Goal: Information Seeking & Learning: Understand process/instructions

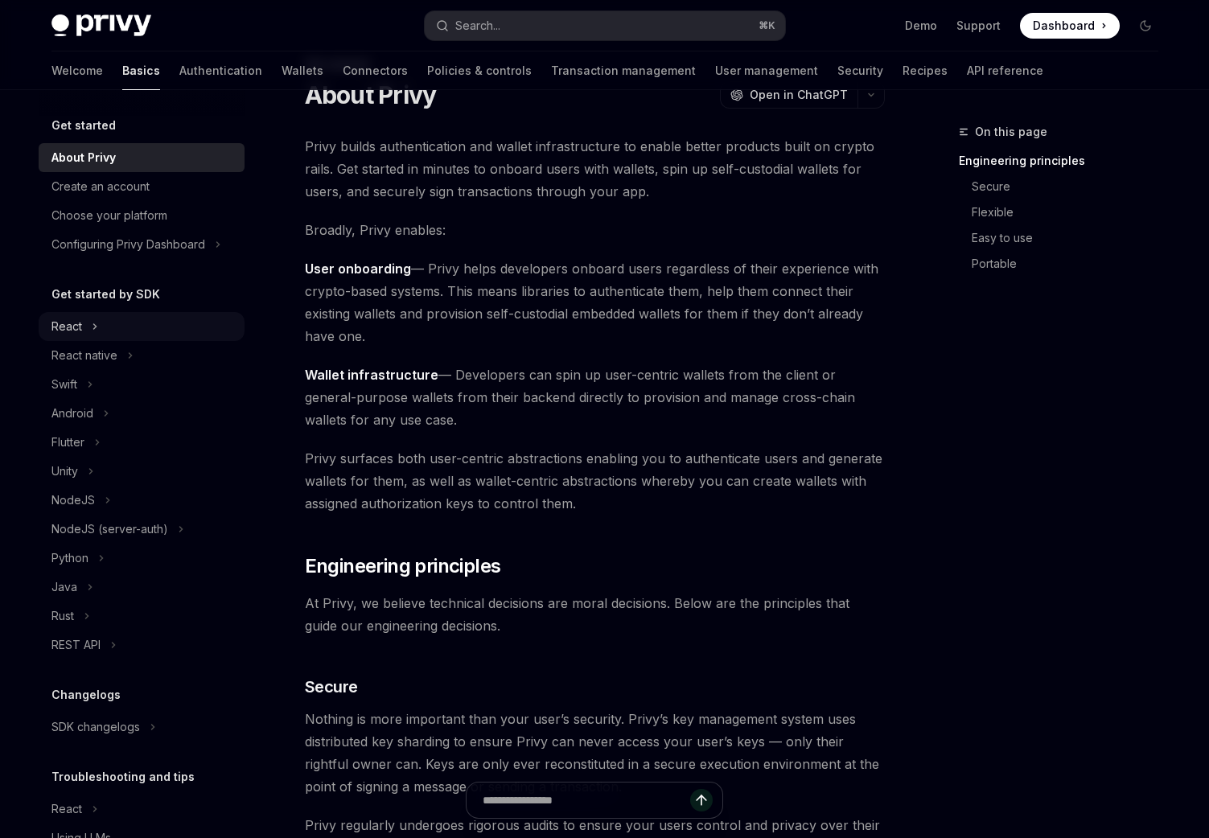
click at [105, 331] on button "React" at bounding box center [142, 326] width 206 height 29
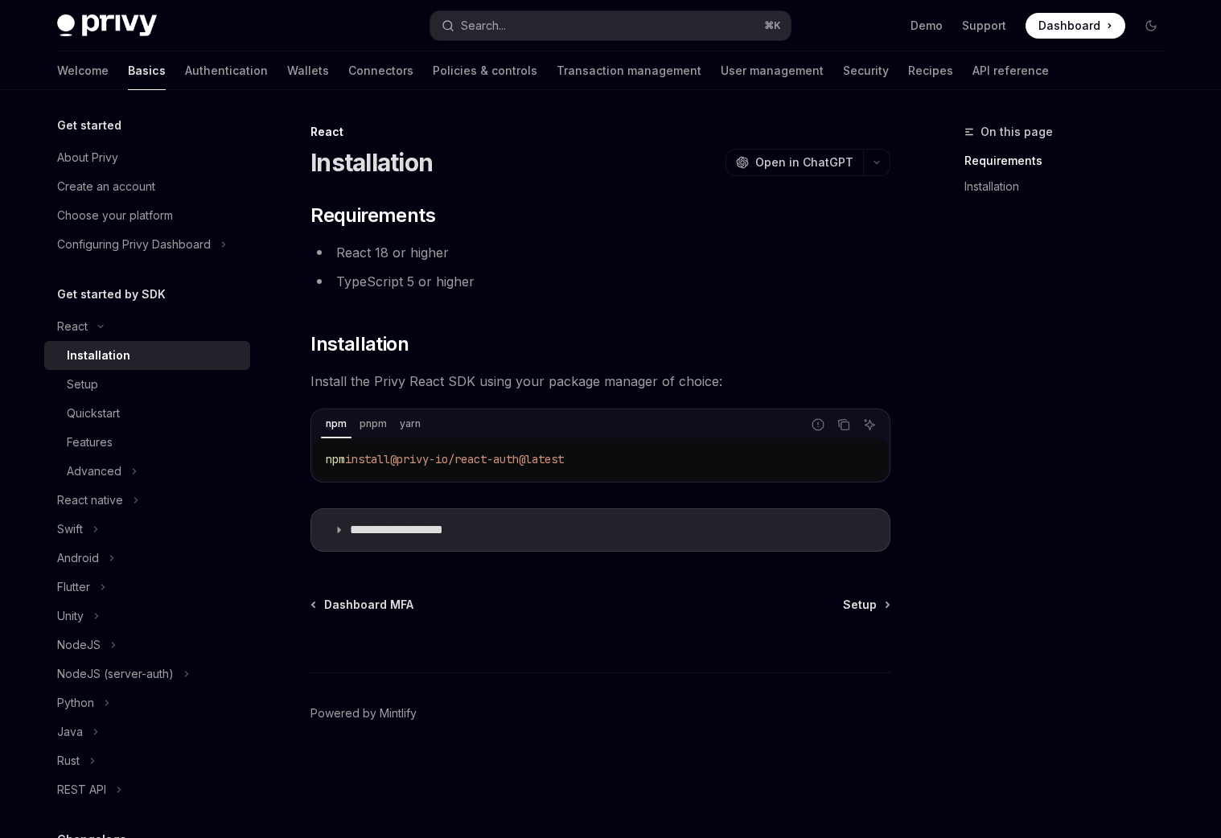
click at [115, 352] on div "Installation" at bounding box center [99, 355] width 64 height 19
click at [124, 502] on button "React native" at bounding box center [147, 500] width 206 height 29
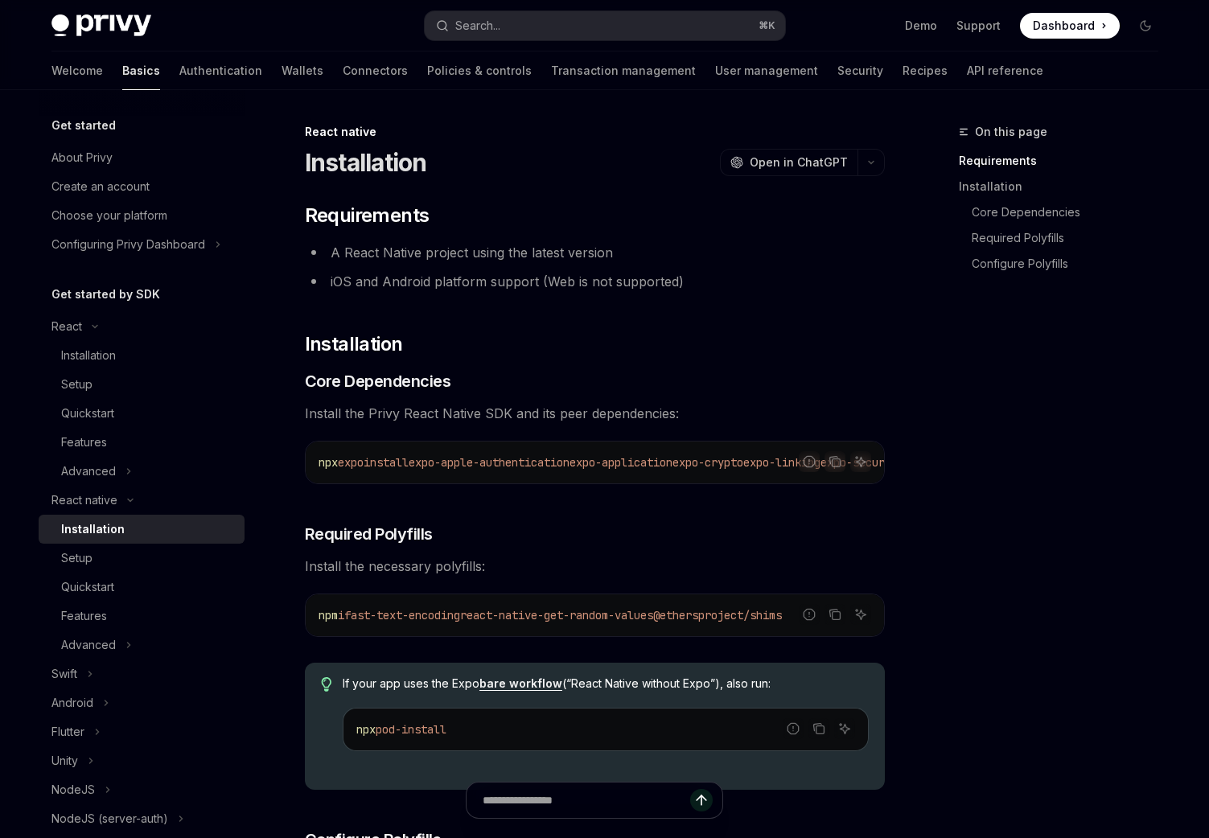
click at [128, 524] on div "Installation" at bounding box center [148, 529] width 174 height 19
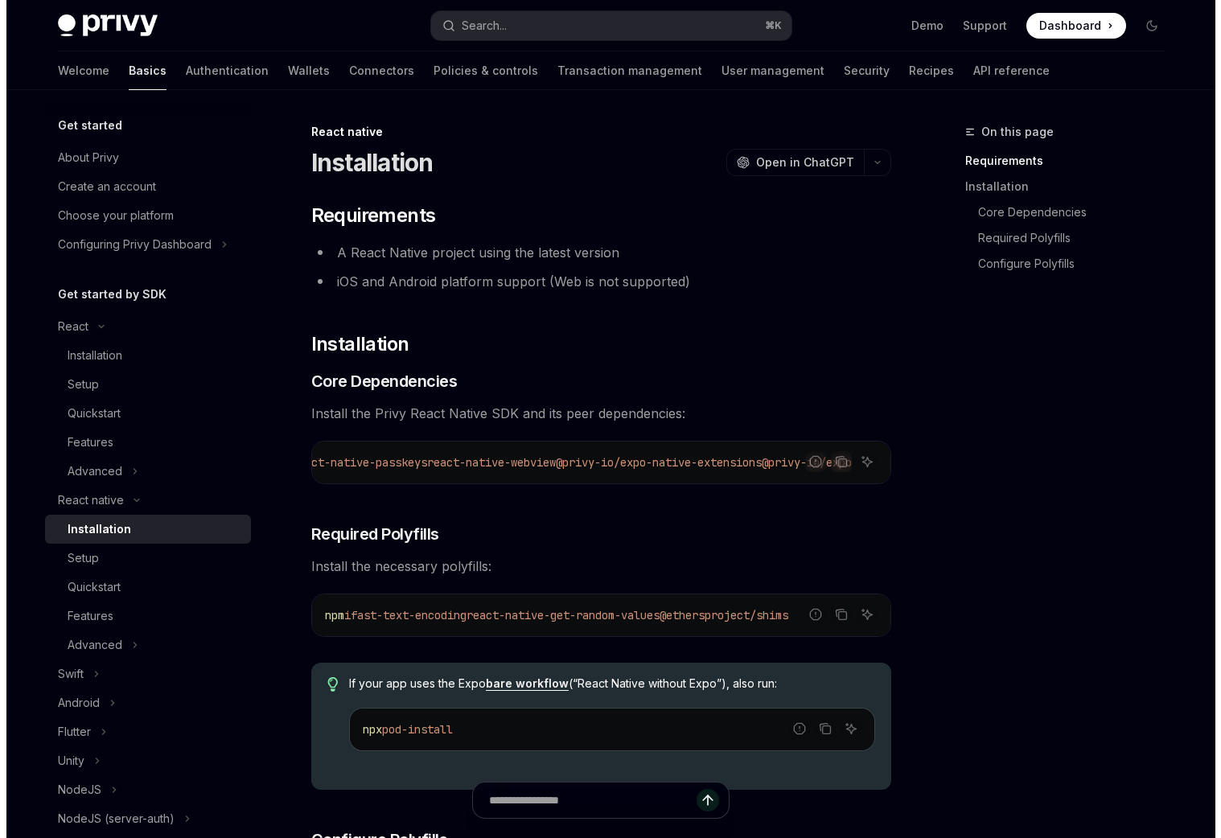
scroll to position [0, 892]
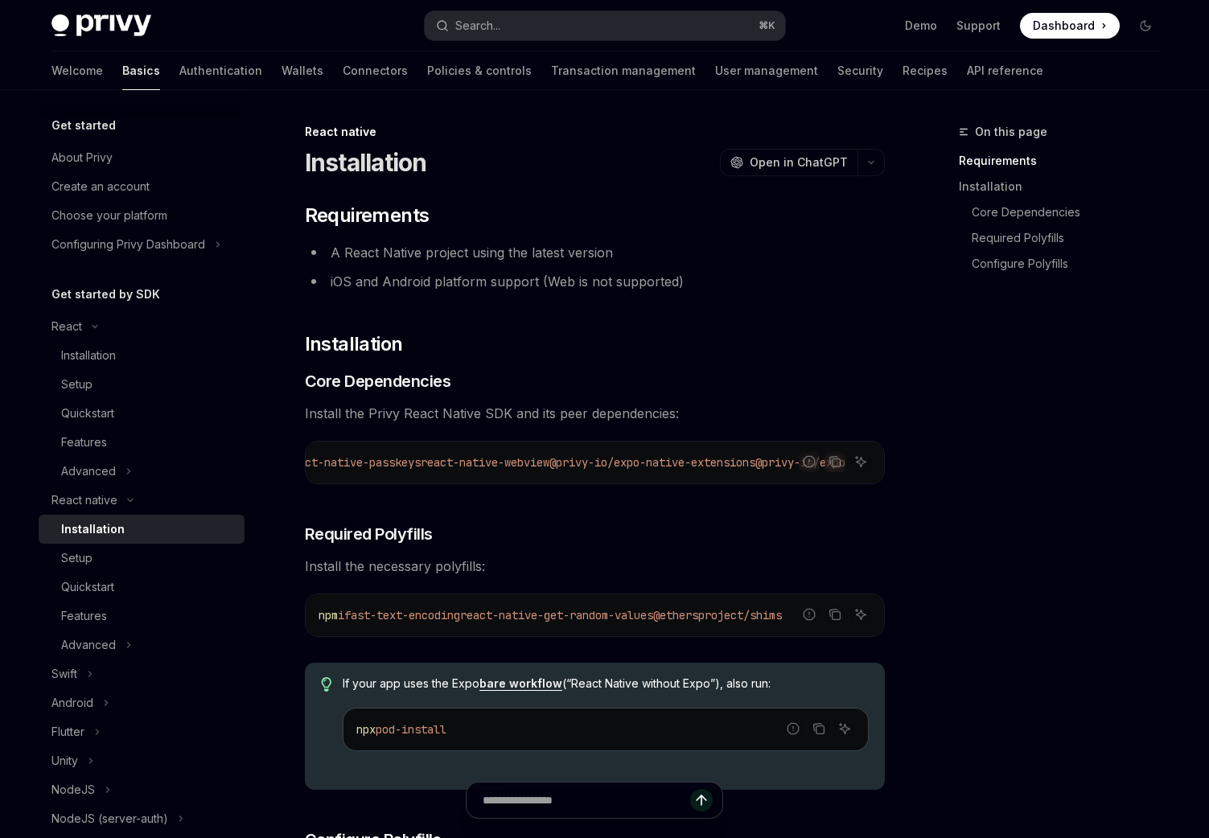
click at [759, 561] on span "Install the necessary polyfills:" at bounding box center [595, 566] width 580 height 23
drag, startPoint x: 753, startPoint y: 463, endPoint x: 849, endPoint y: 467, distance: 95.8
click at [849, 467] on div "Report incorrect code Copy Ask AI npx expo install expo-apple-authentication ex…" at bounding box center [595, 462] width 580 height 43
copy span "@privy-io/expo"
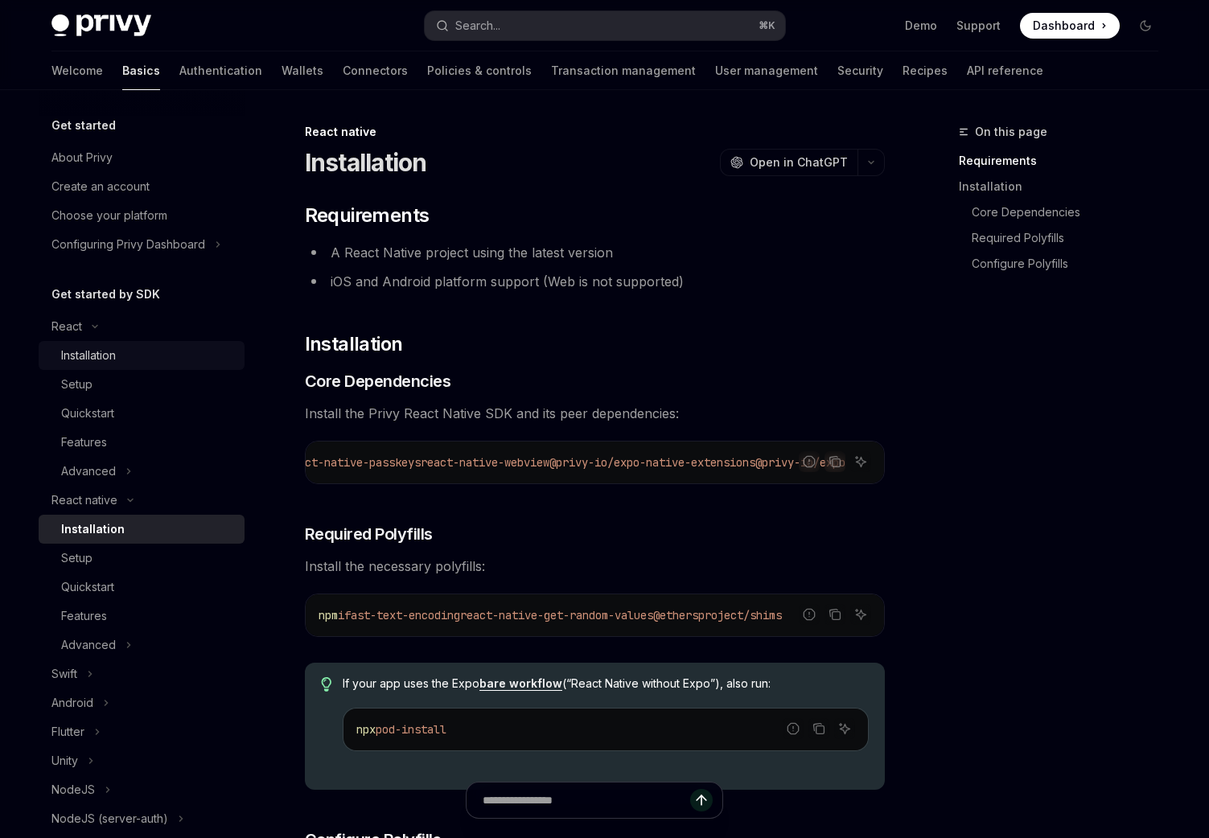
click at [171, 344] on link "Installation" at bounding box center [142, 355] width 206 height 29
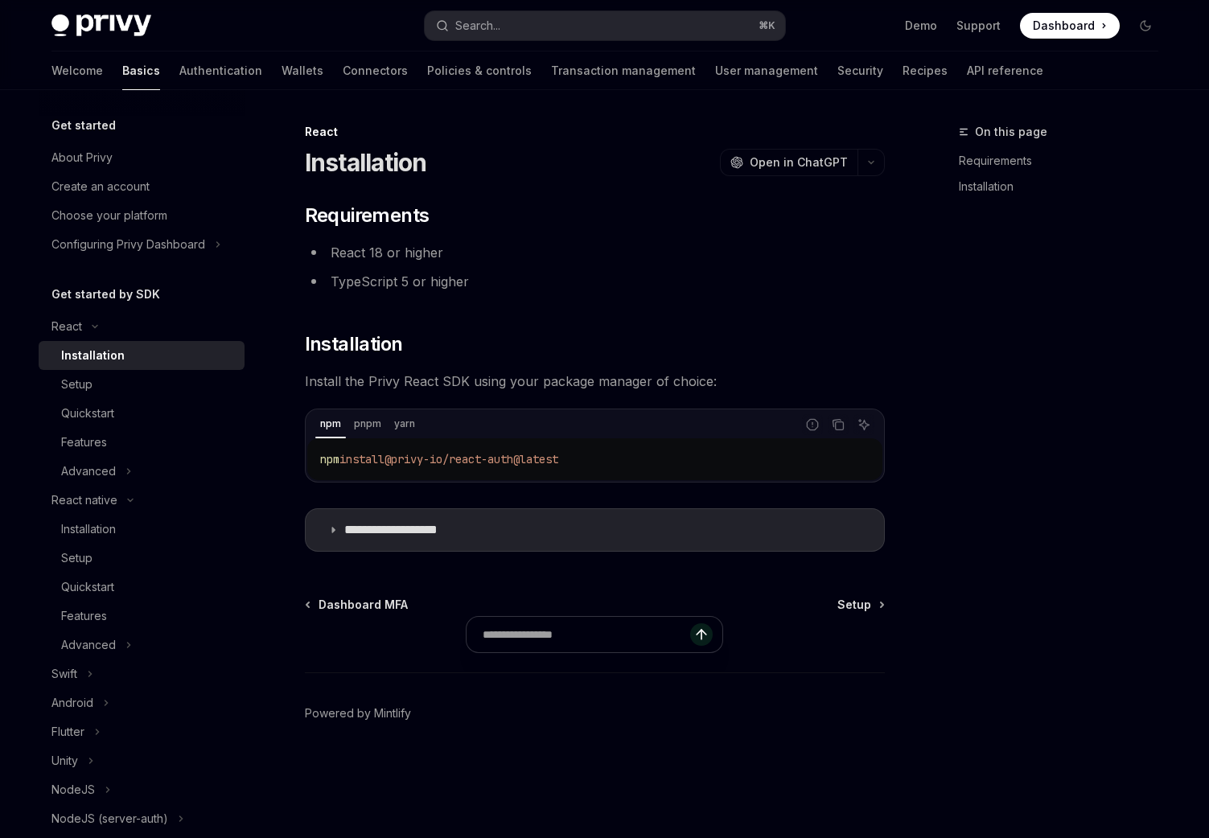
type textarea "*"
